Goal: Task Accomplishment & Management: Manage account settings

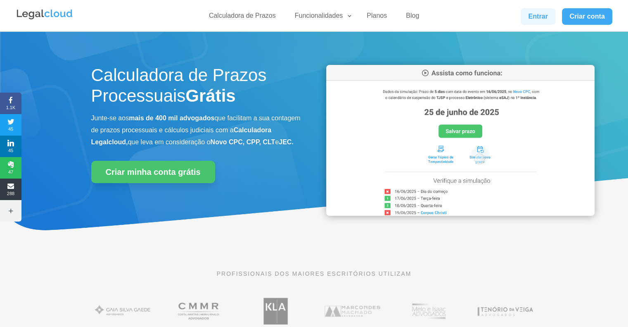
click at [548, 19] on link "Entrar" at bounding box center [538, 16] width 35 height 17
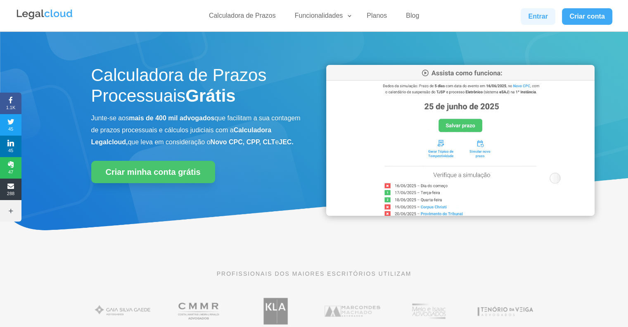
click at [531, 21] on link "Entrar" at bounding box center [538, 16] width 35 height 17
